Goal: Task Accomplishment & Management: Manage account settings

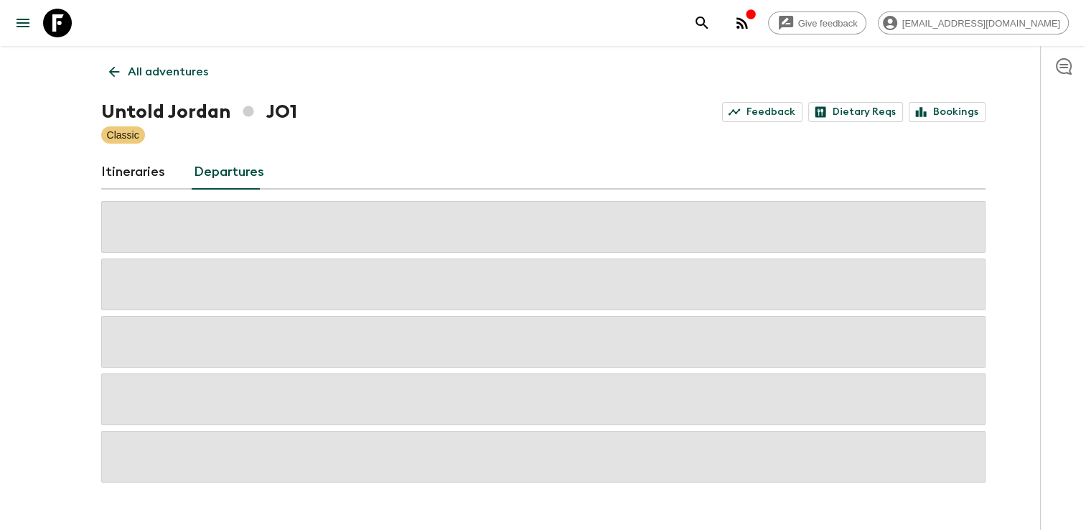
click at [141, 161] on link "Itineraries" at bounding box center [133, 172] width 64 height 34
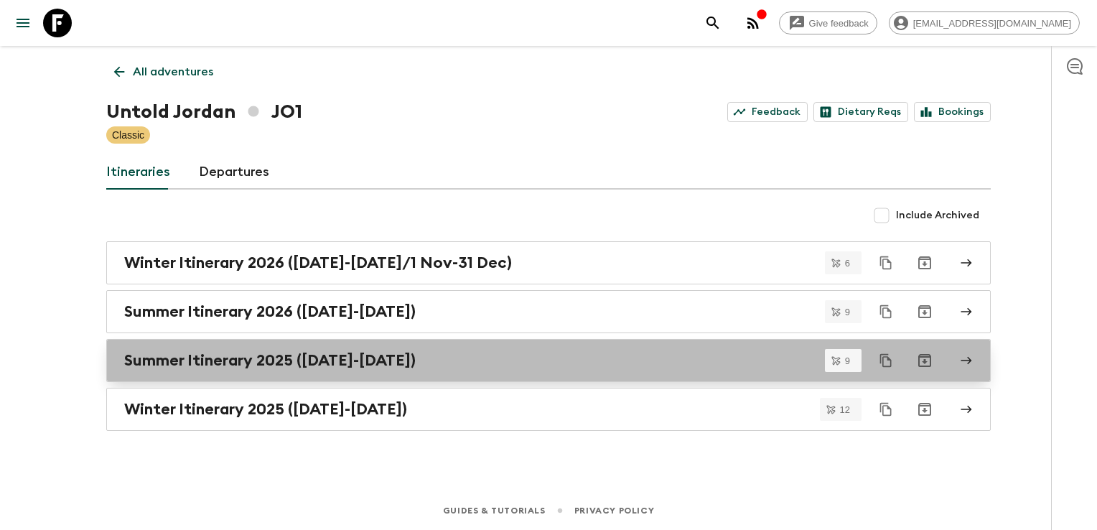
click at [153, 351] on h2 "Summer Itinerary 2025 ([DATE]-[DATE])" at bounding box center [270, 360] width 292 height 19
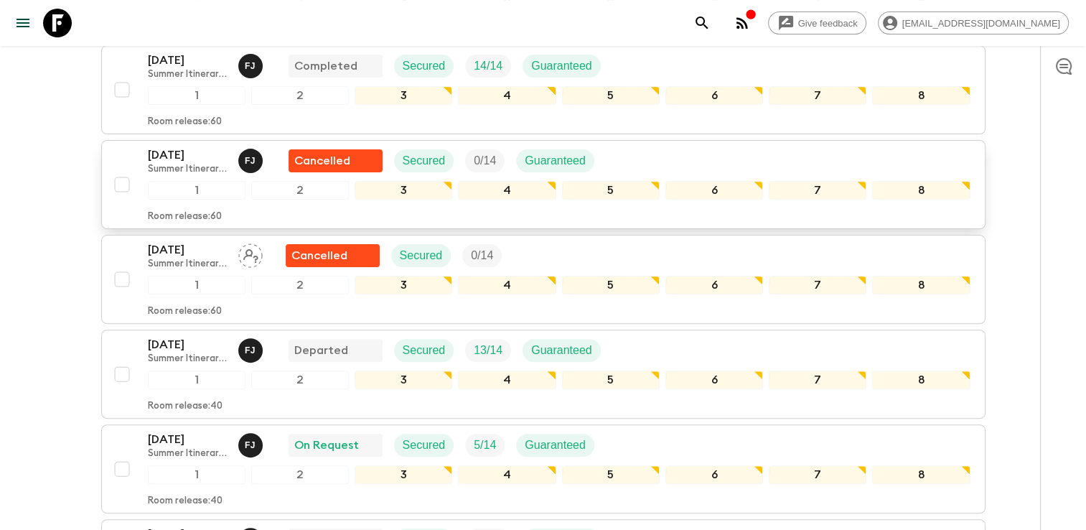
scroll to position [474, 0]
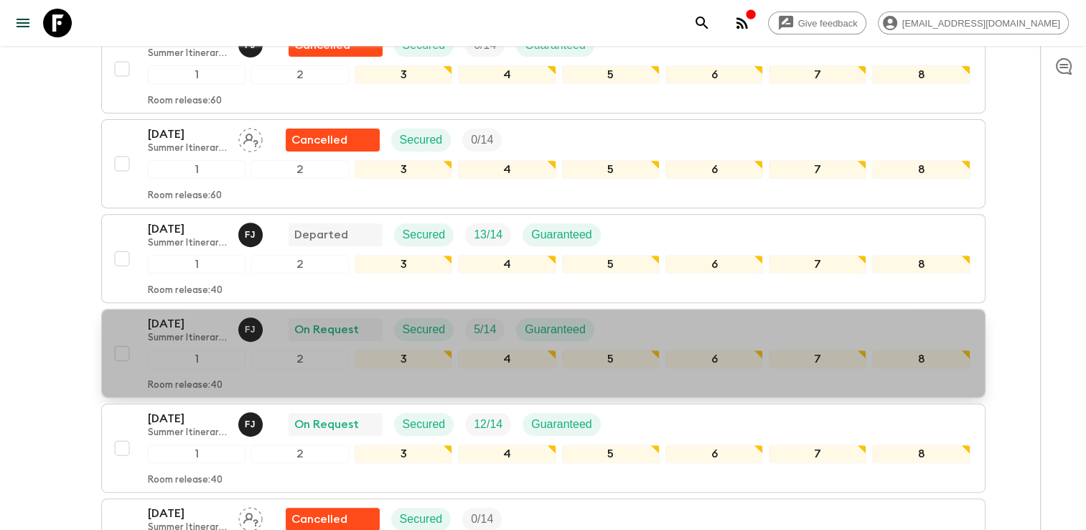
click at [189, 315] on p "[DATE]" at bounding box center [187, 323] width 79 height 17
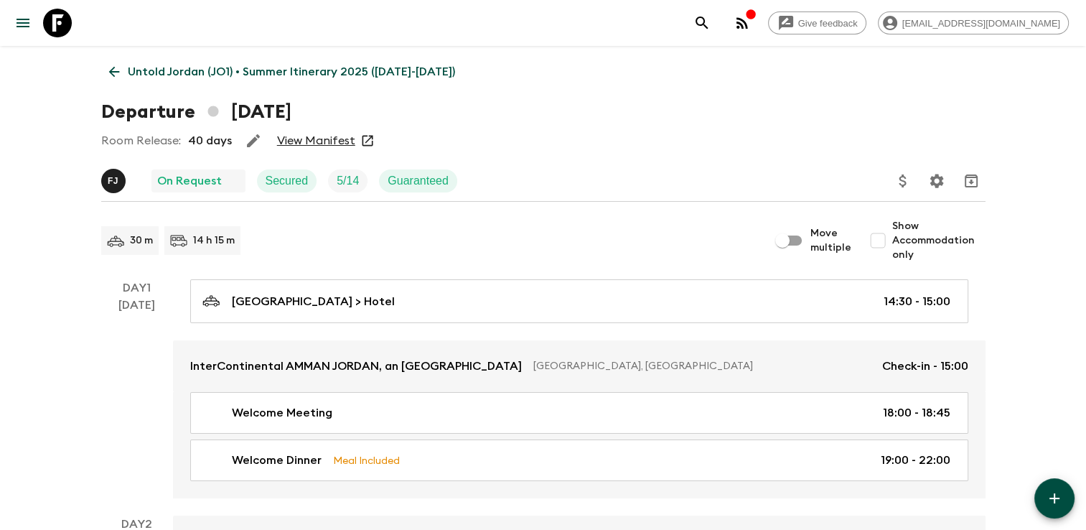
click at [297, 139] on link "View Manifest" at bounding box center [316, 141] width 78 height 14
